Goal: Task Accomplishment & Management: Manage account settings

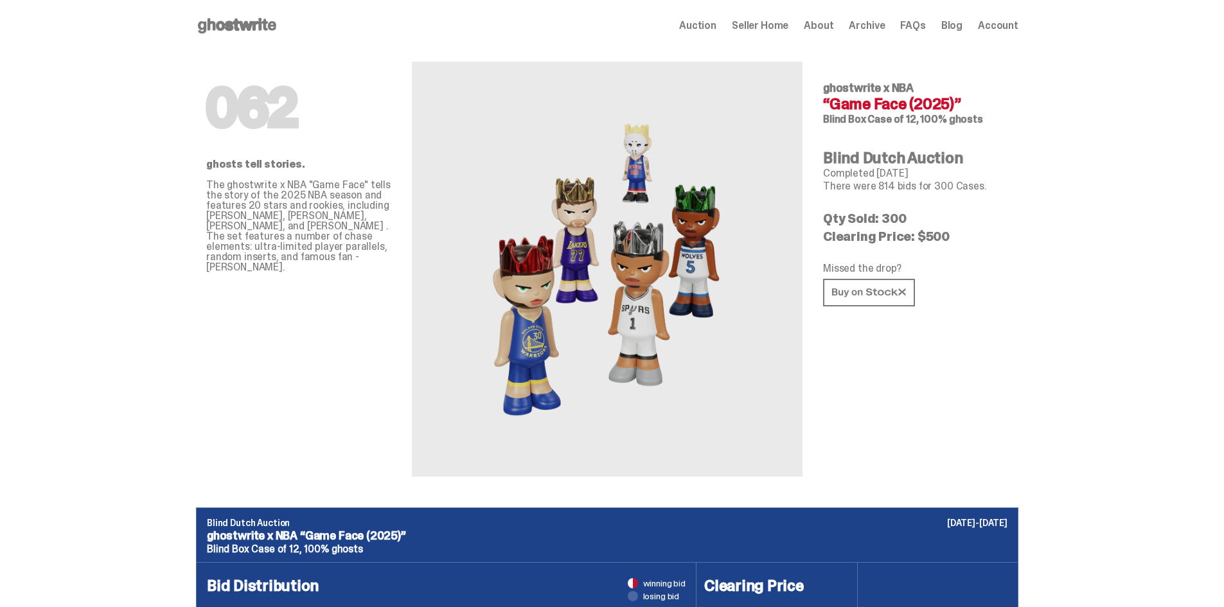
click at [261, 33] on icon at bounding box center [237, 25] width 82 height 21
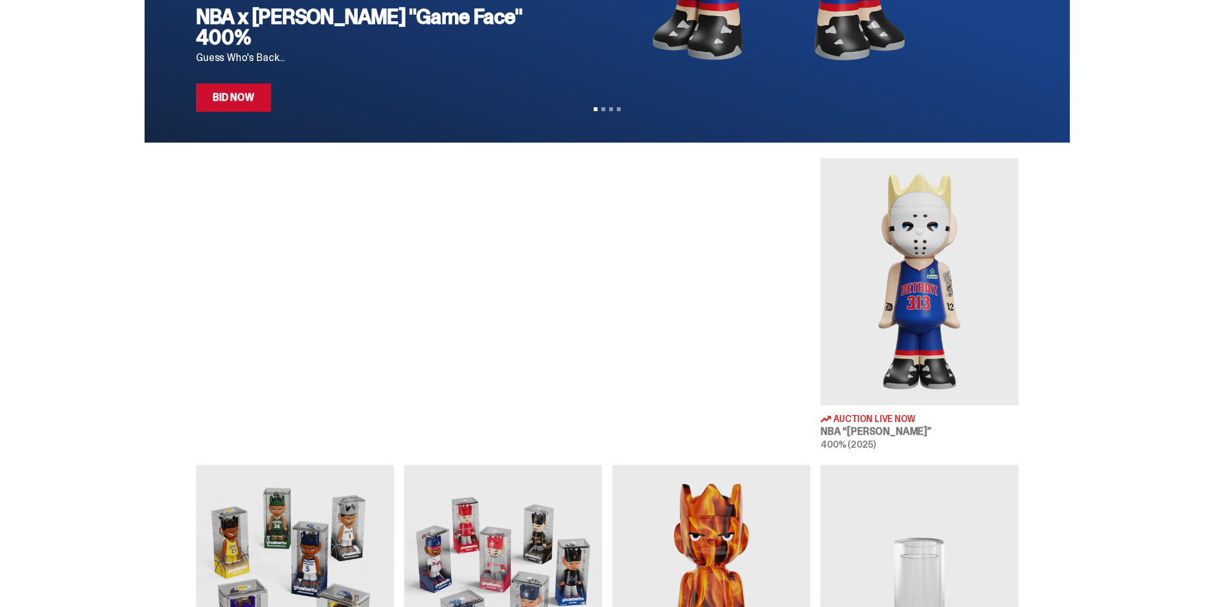
scroll to position [321, 0]
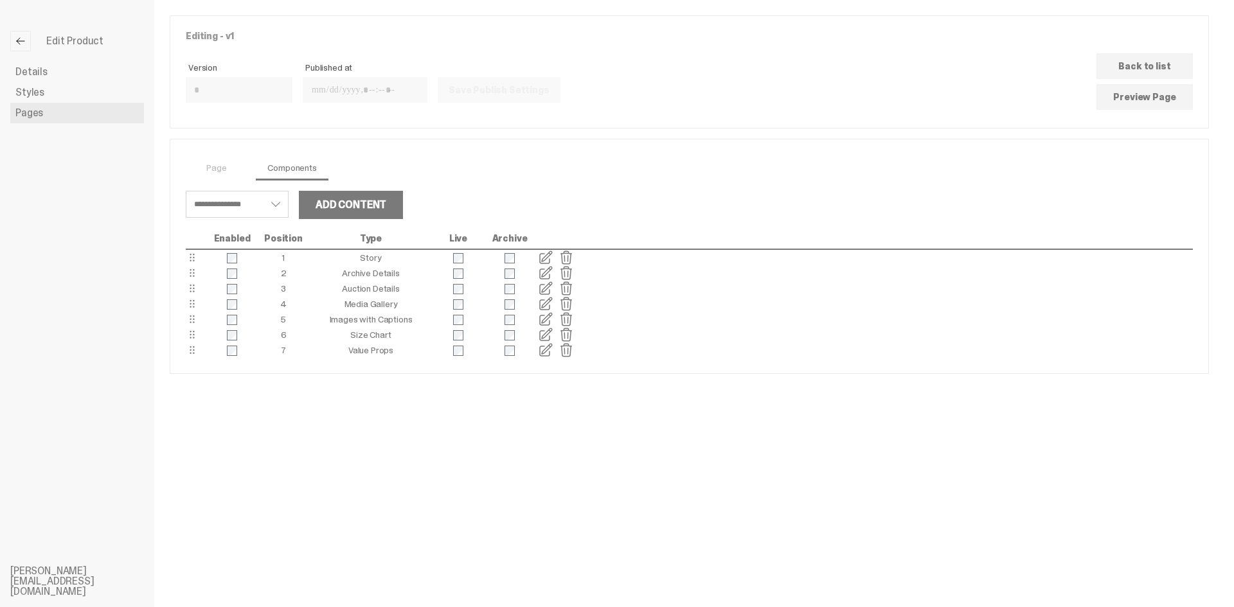
click at [29, 44] on link at bounding box center [20, 41] width 21 height 21
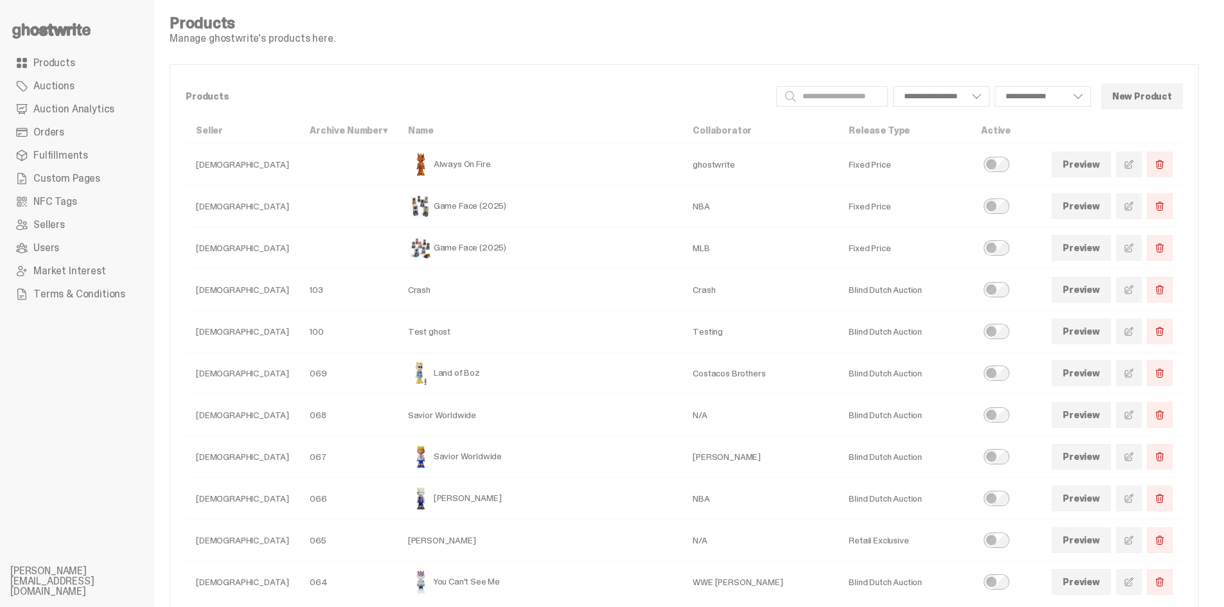
click at [60, 178] on span "Custom Pages" at bounding box center [66, 179] width 67 height 10
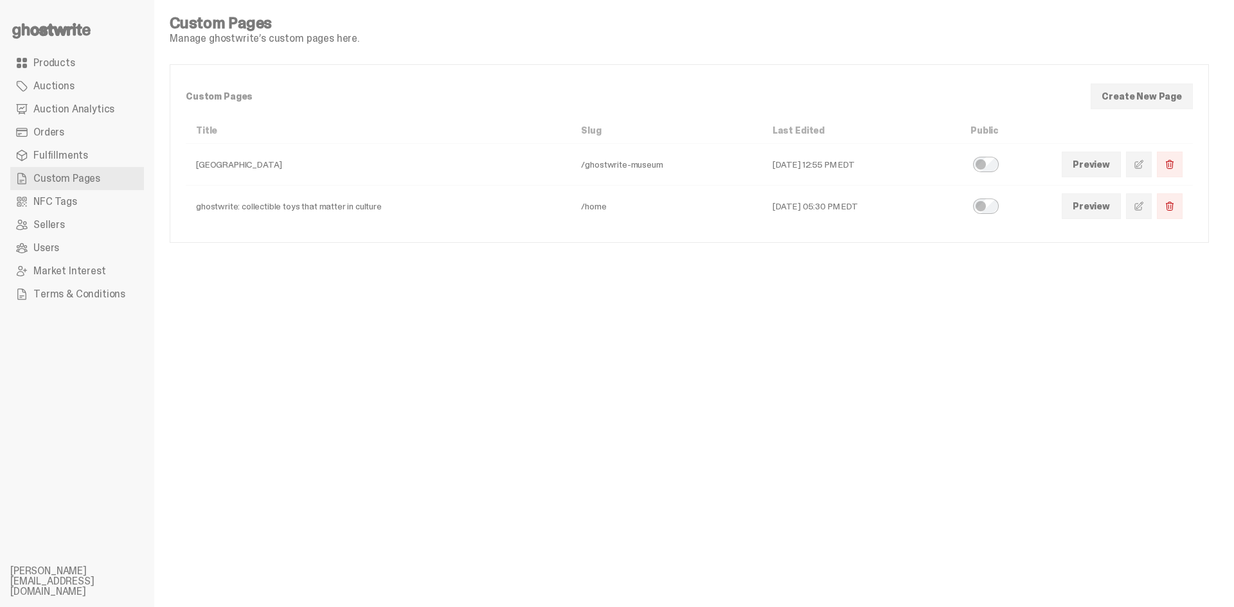
click at [1142, 206] on span at bounding box center [1139, 206] width 10 height 10
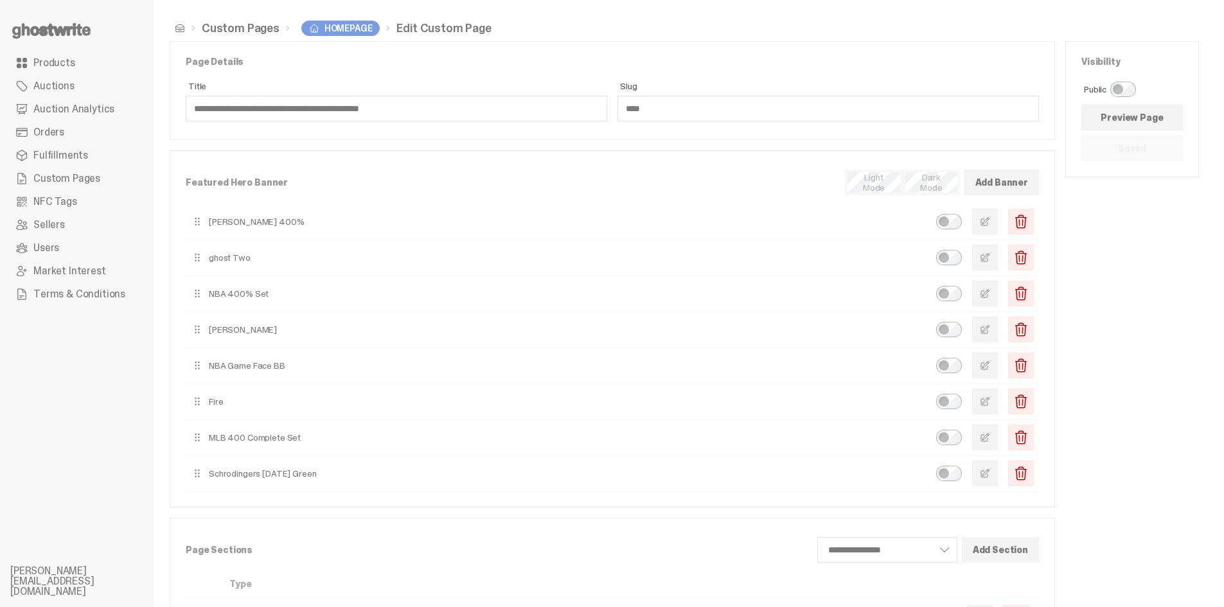
click at [990, 217] on span "button" at bounding box center [985, 222] width 10 height 10
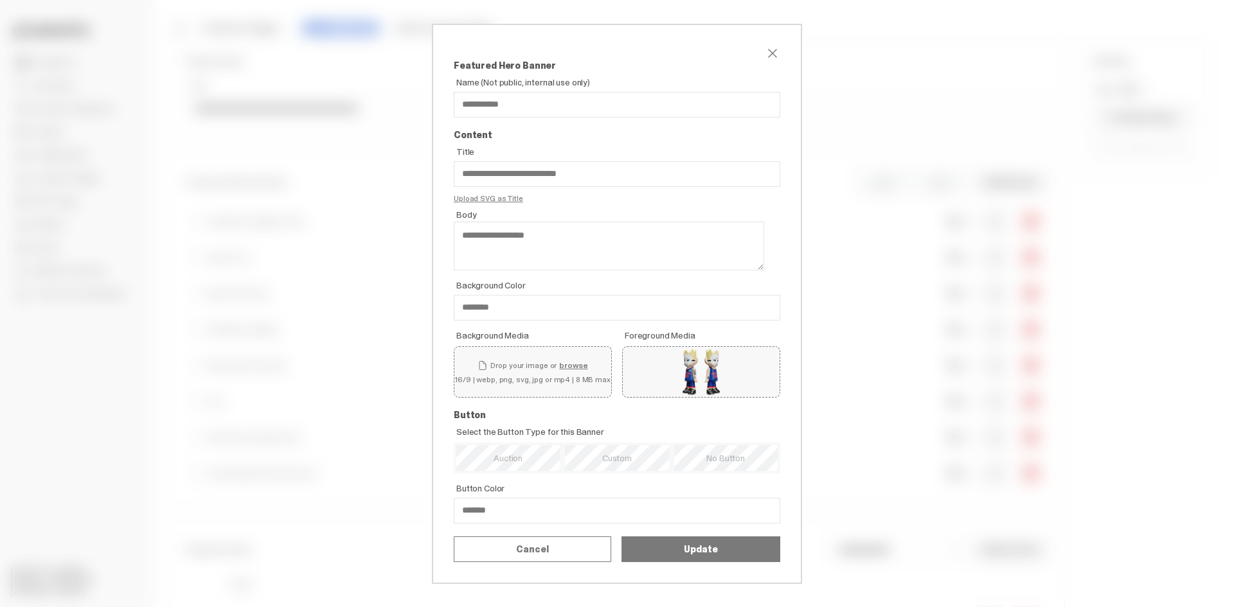
click at [767, 46] on span "close" at bounding box center [772, 53] width 15 height 15
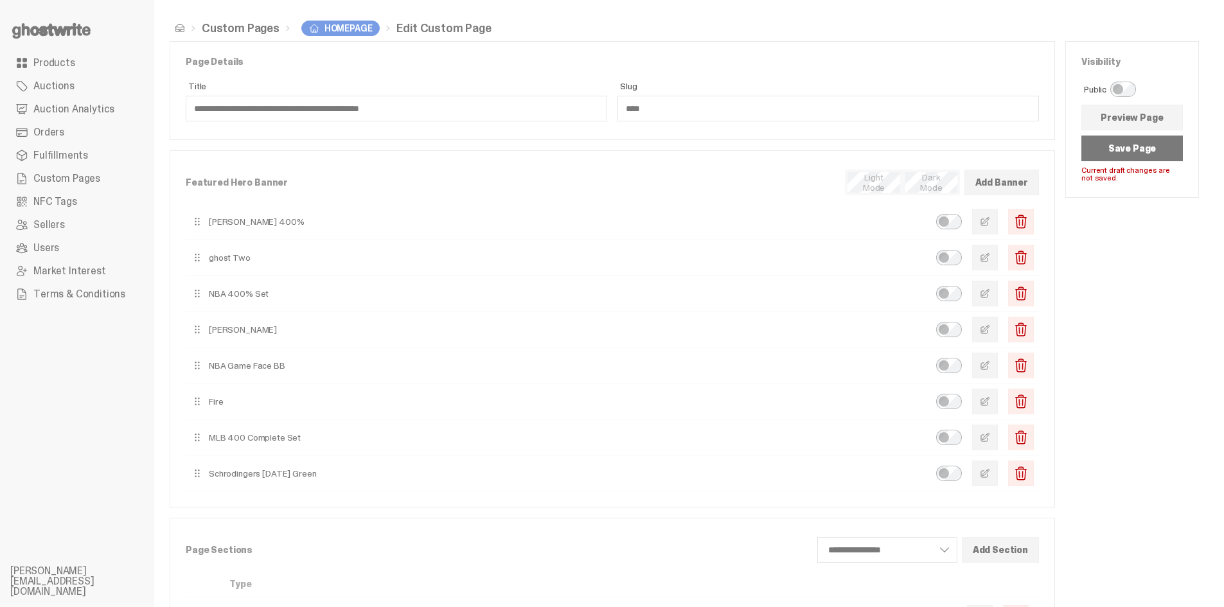
click at [1107, 148] on button "Save Page" at bounding box center [1133, 149] width 102 height 26
click at [1108, 148] on button "Save Page" at bounding box center [1133, 149] width 102 height 26
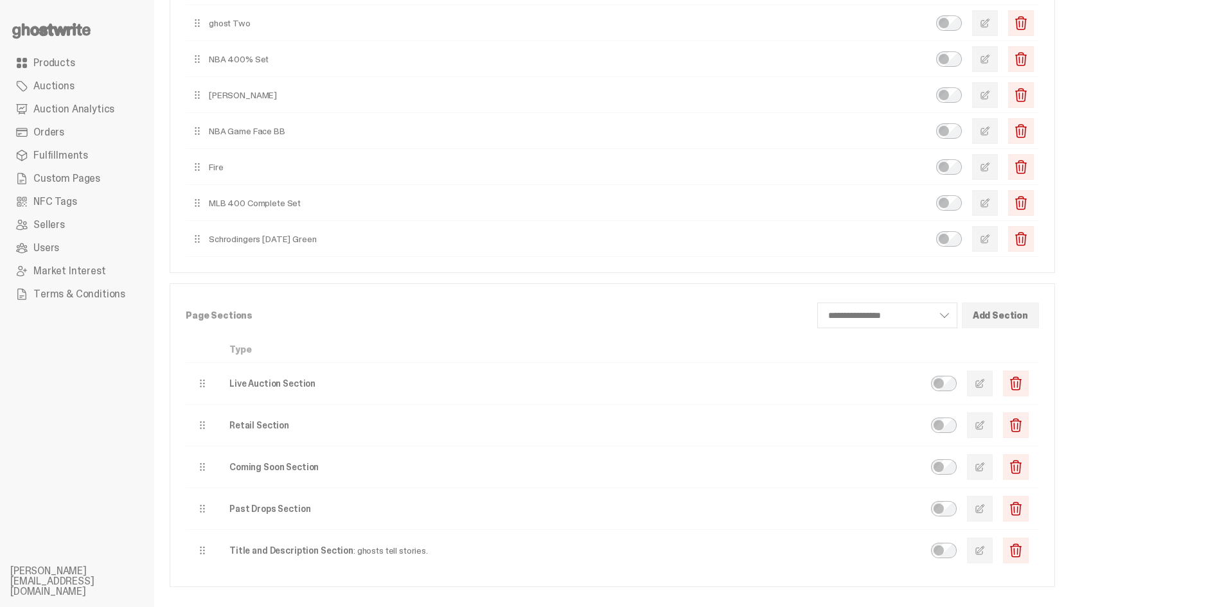
scroll to position [257, 0]
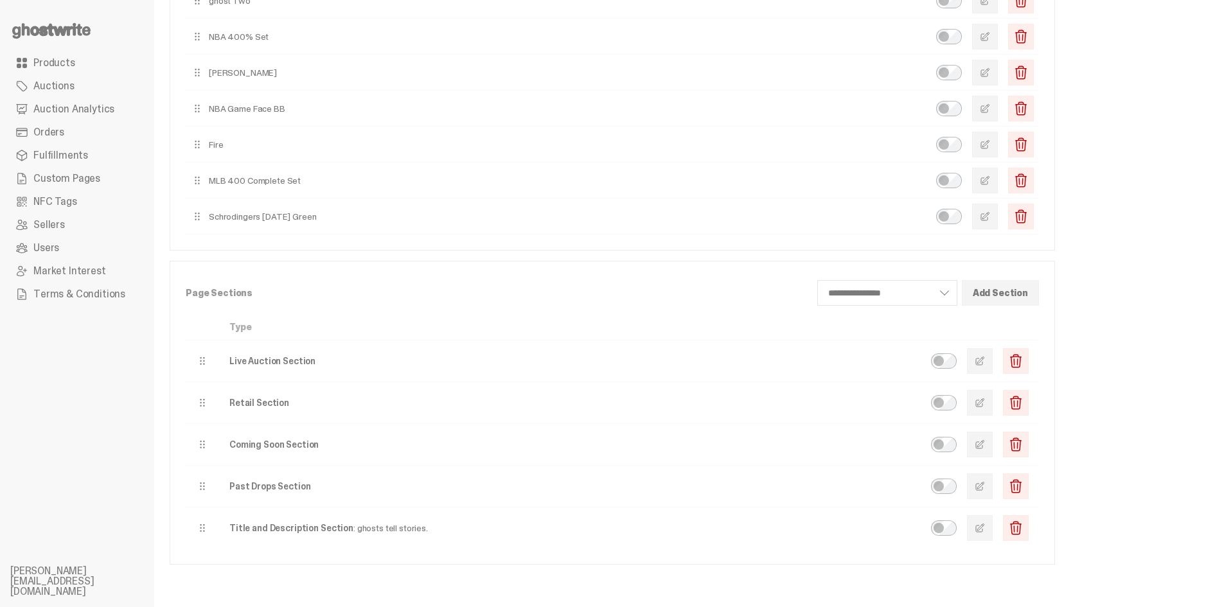
click at [985, 364] on span "button" at bounding box center [980, 361] width 10 height 10
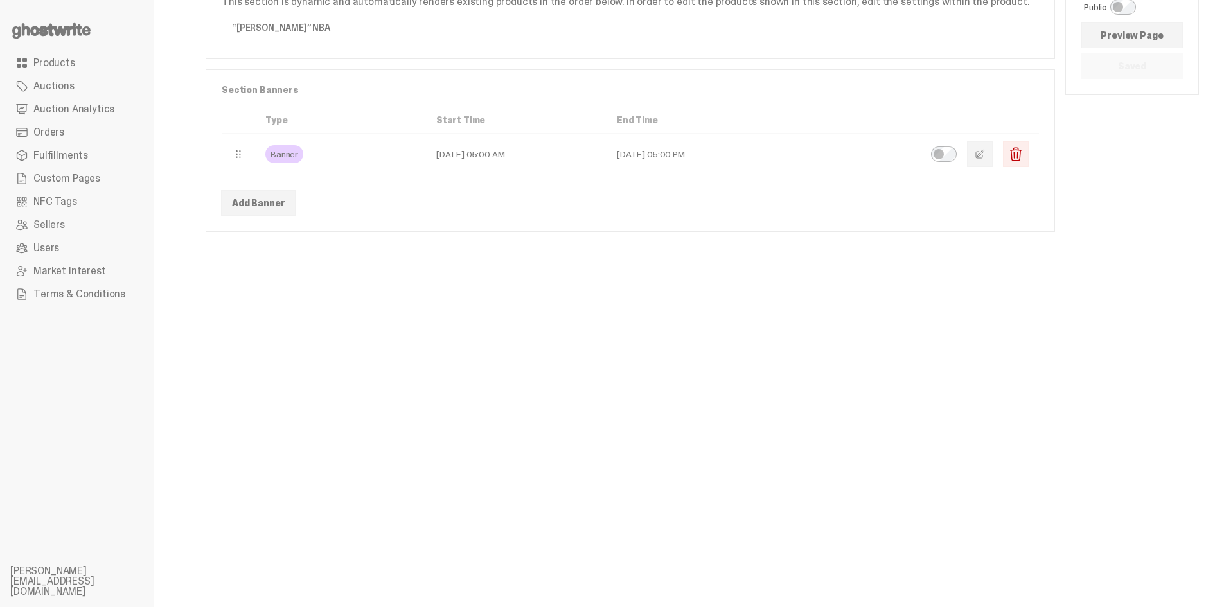
scroll to position [82, 0]
click at [985, 158] on span "button" at bounding box center [980, 154] width 10 height 10
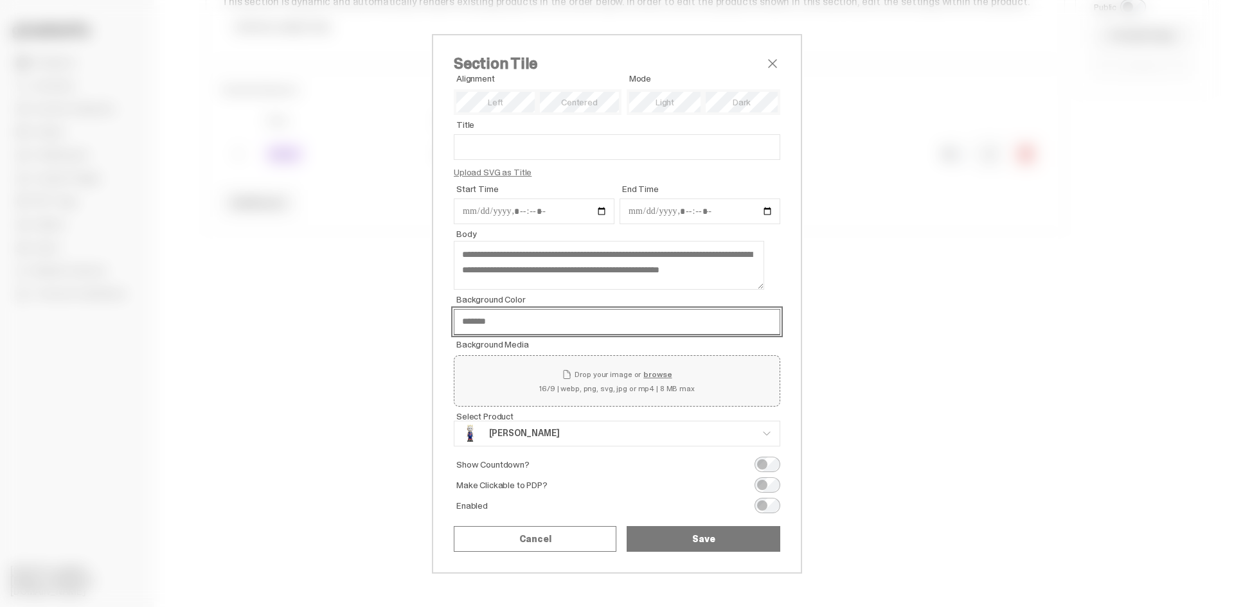
click at [509, 332] on input "*******" at bounding box center [617, 322] width 326 height 26
paste input "text"
type input "*******"
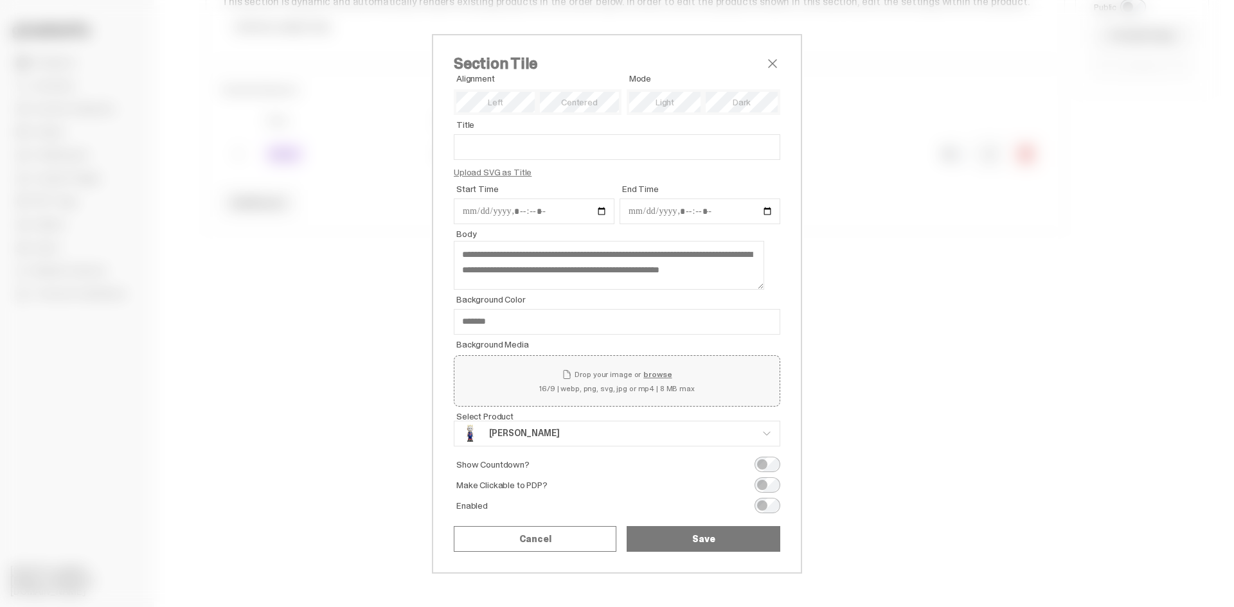
click at [666, 534] on button "Save" at bounding box center [704, 539] width 154 height 26
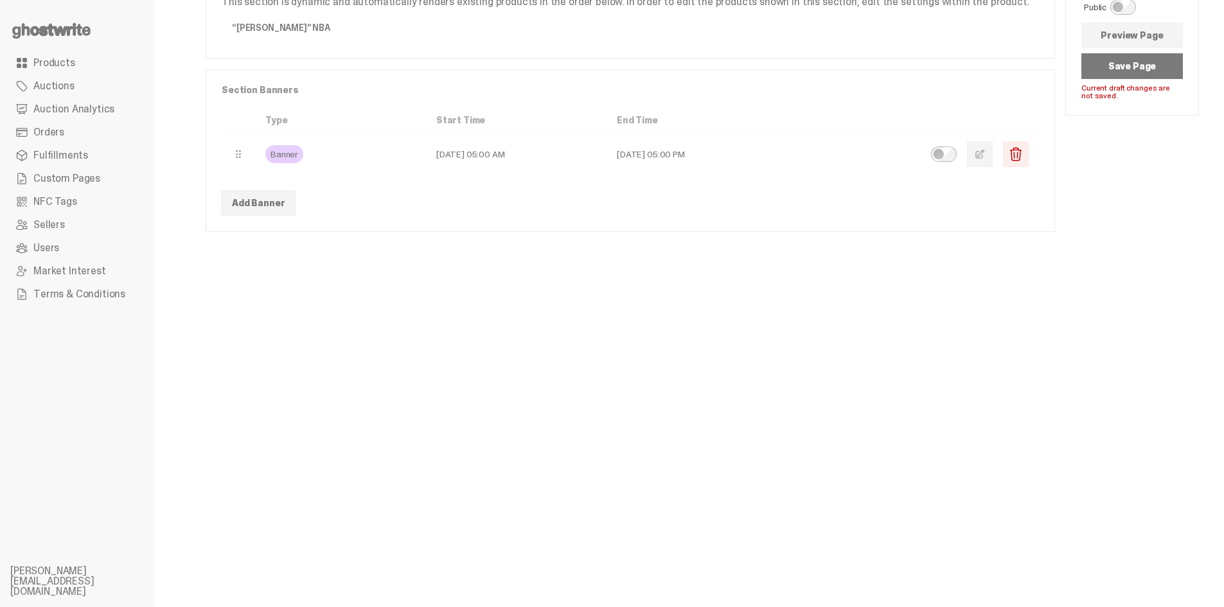
click at [1129, 74] on button "Save Page" at bounding box center [1133, 66] width 102 height 26
click at [985, 155] on span "button" at bounding box center [980, 154] width 10 height 10
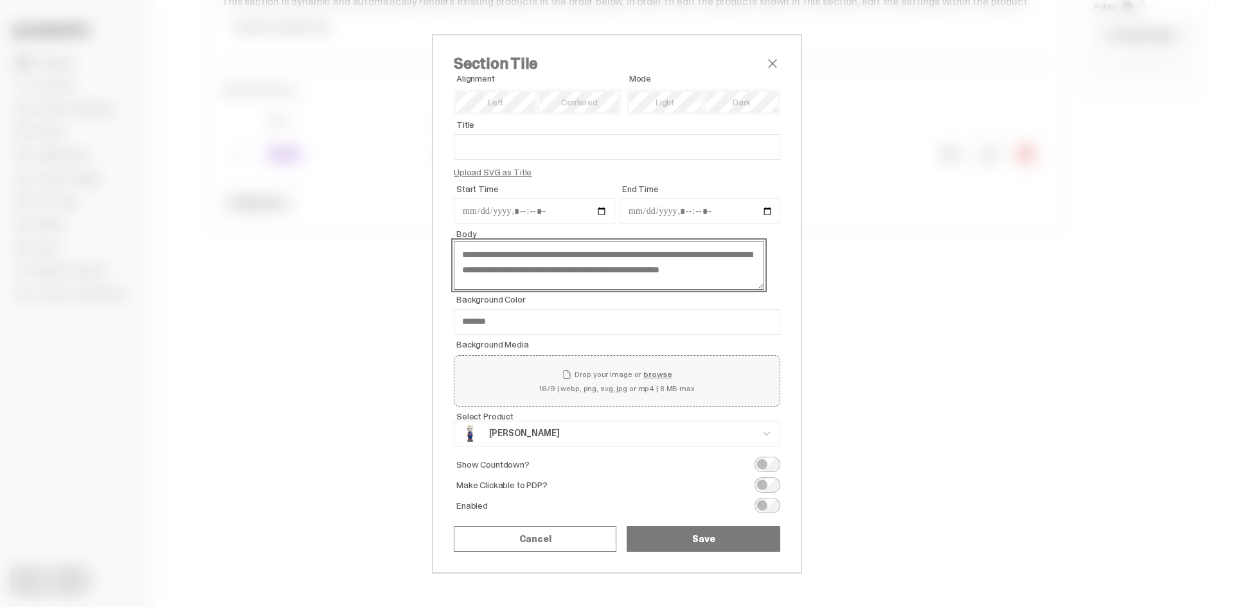
click at [641, 251] on textarea "**********" at bounding box center [609, 265] width 310 height 49
type textarea "**********"
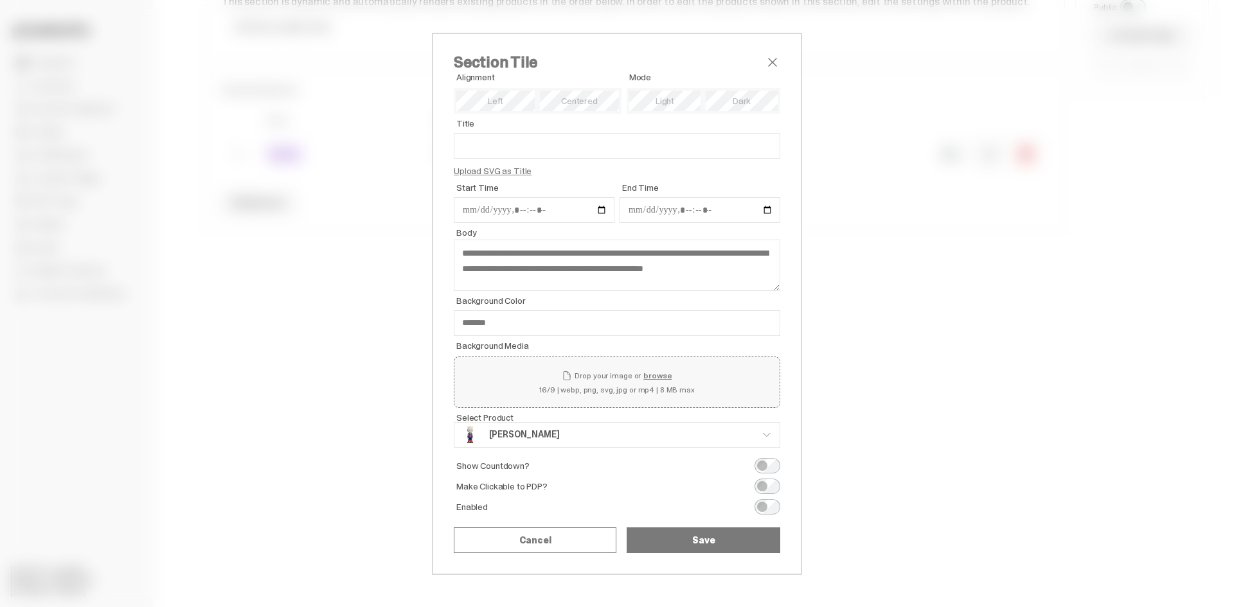
click at [676, 539] on button "Save" at bounding box center [704, 541] width 154 height 26
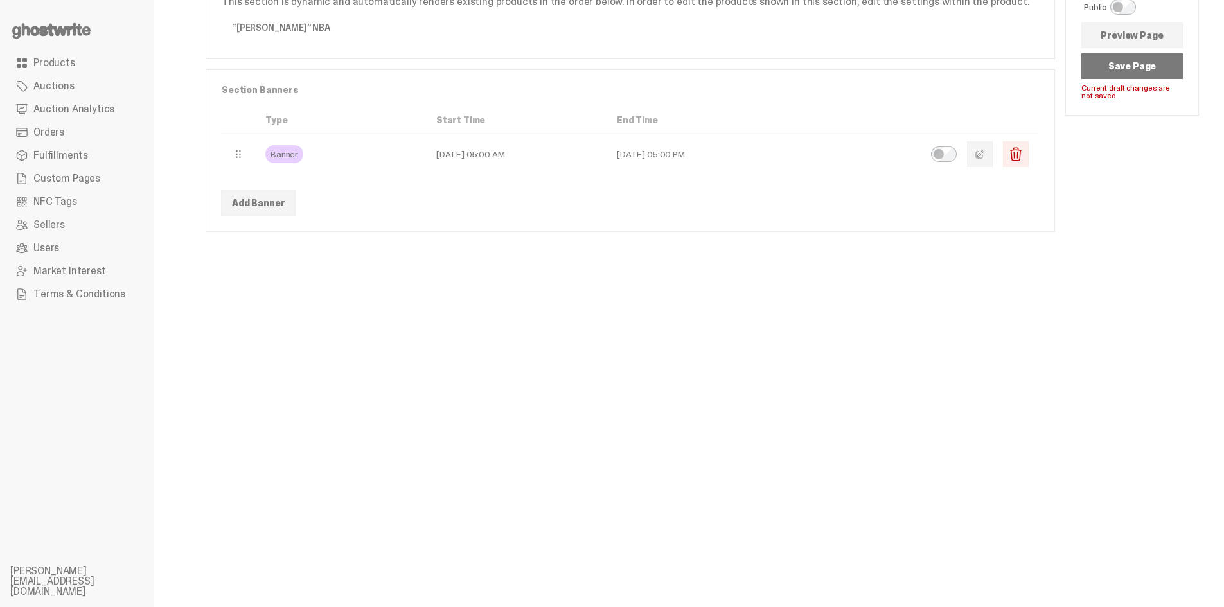
click at [1136, 73] on button "Save Page" at bounding box center [1133, 66] width 102 height 26
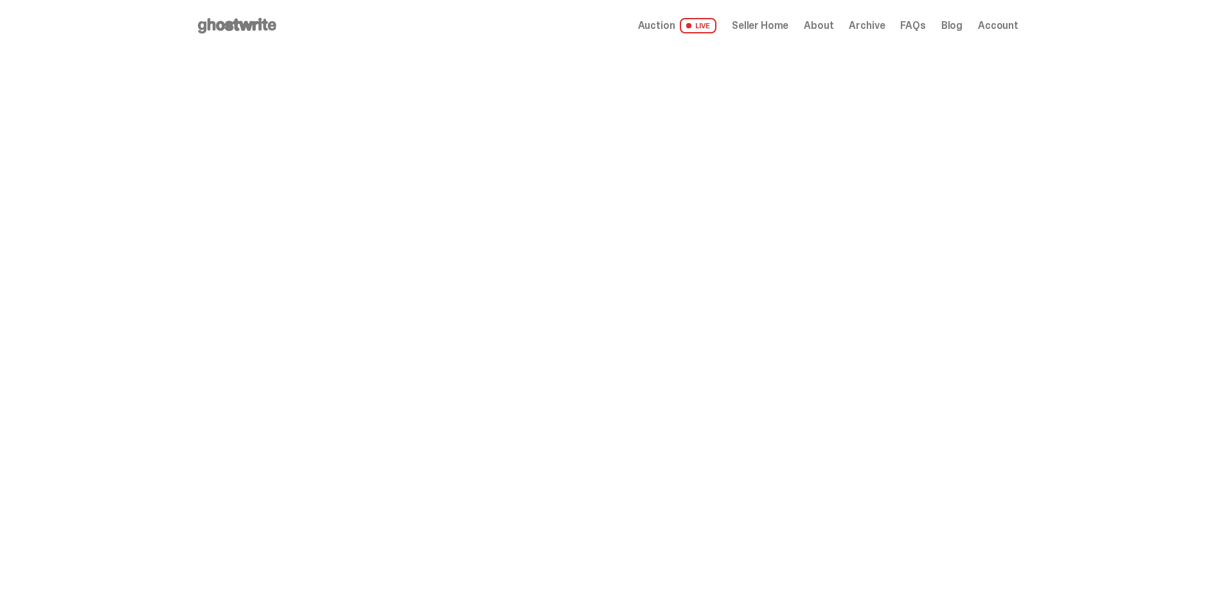
scroll to position [321, 0]
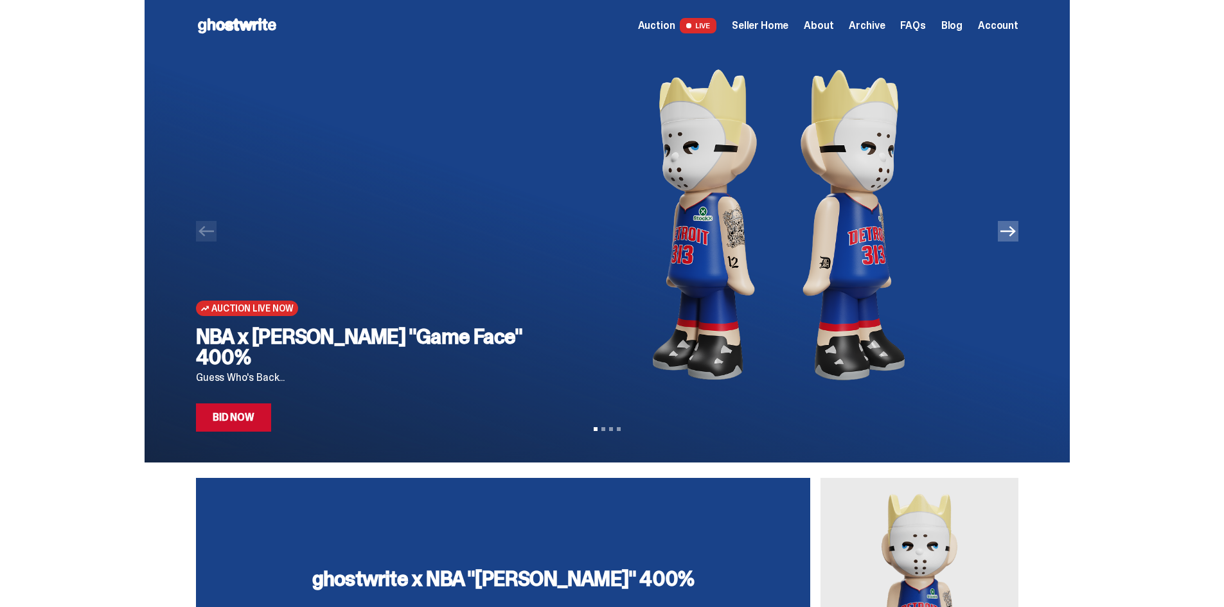
click at [247, 422] on link "Bid Now" at bounding box center [233, 418] width 75 height 28
click at [247, 417] on link "Bid Now" at bounding box center [233, 418] width 75 height 28
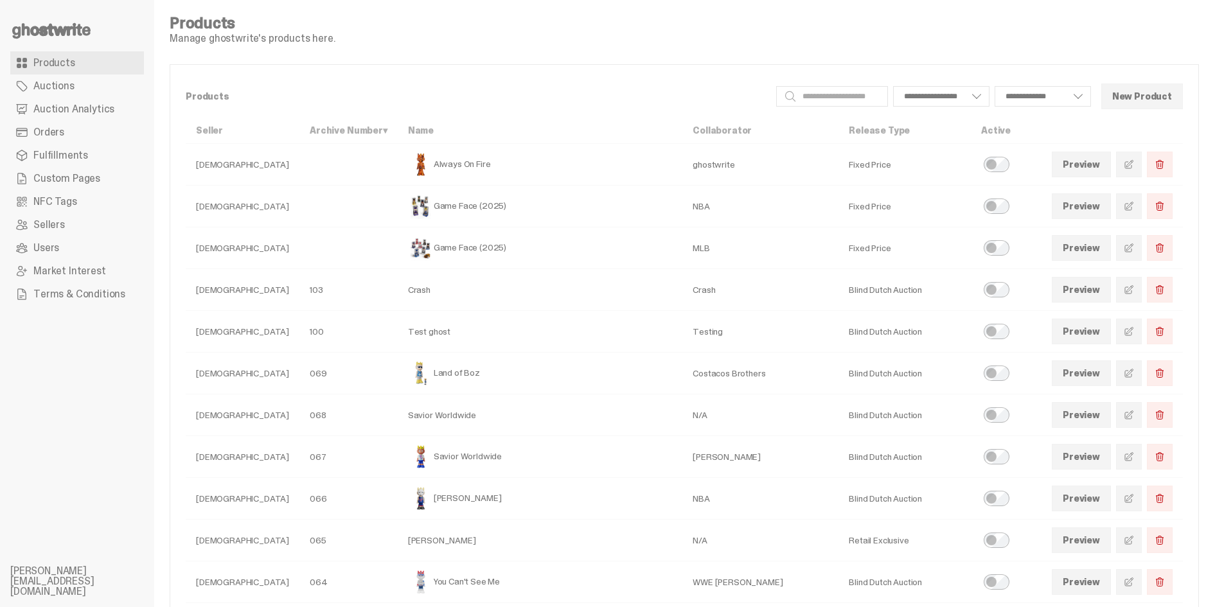
click at [70, 29] on use at bounding box center [51, 30] width 78 height 15
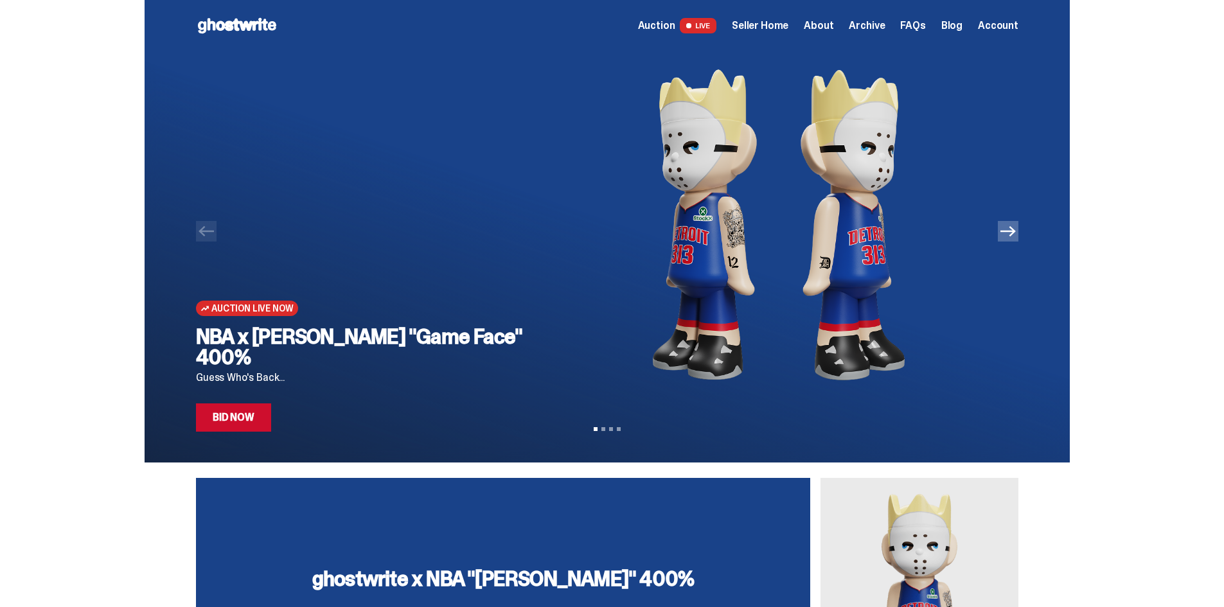
click at [1011, 234] on icon "Next" at bounding box center [1008, 231] width 15 height 15
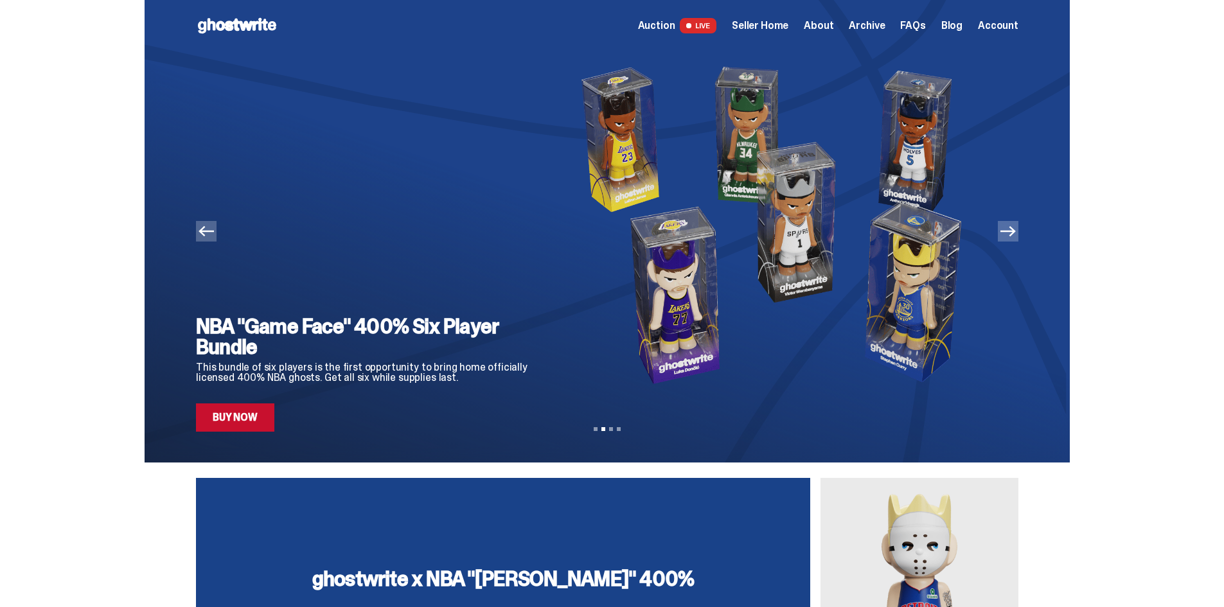
click at [1011, 234] on icon "Next" at bounding box center [1008, 231] width 15 height 15
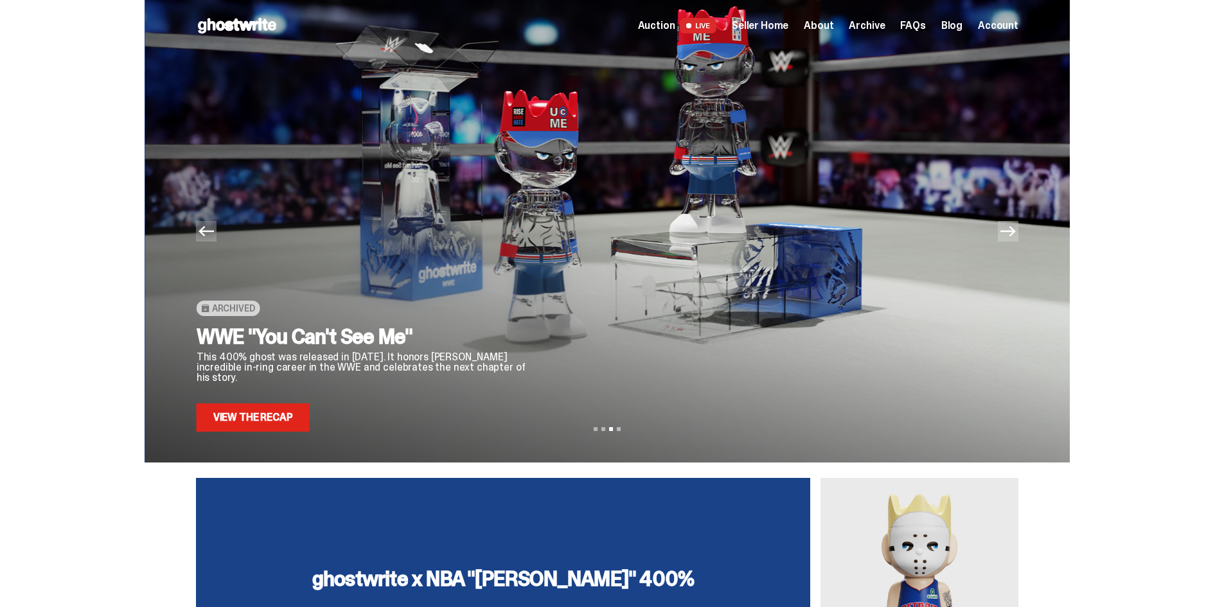
click at [1011, 234] on icon "Next" at bounding box center [1008, 231] width 15 height 15
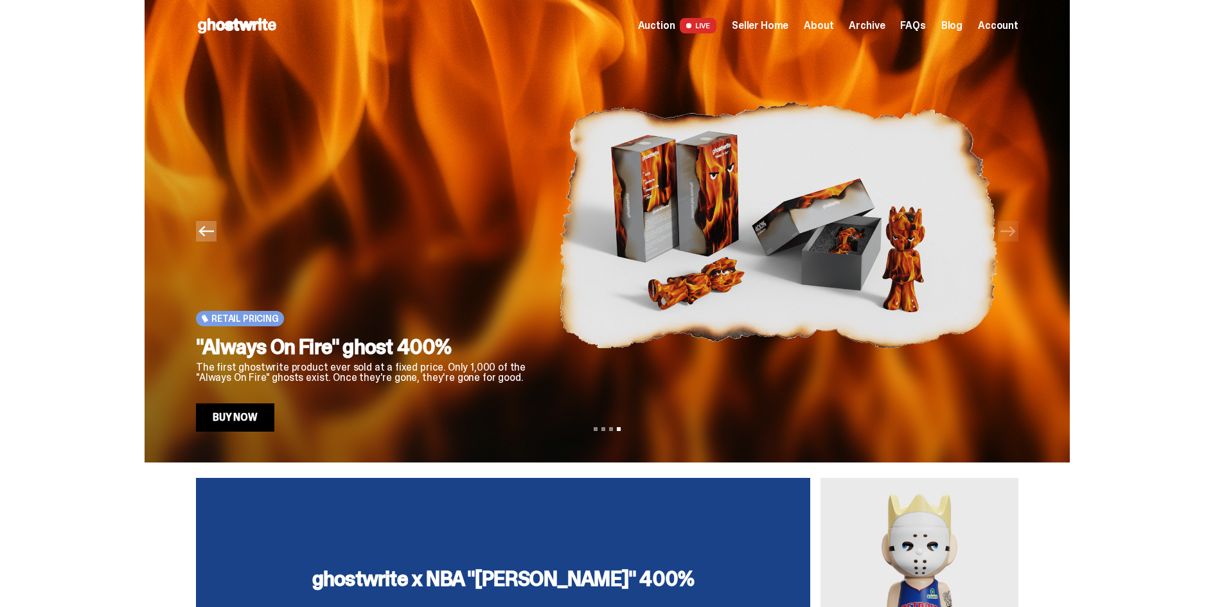
click at [214, 235] on icon "Previous" at bounding box center [206, 231] width 15 height 15
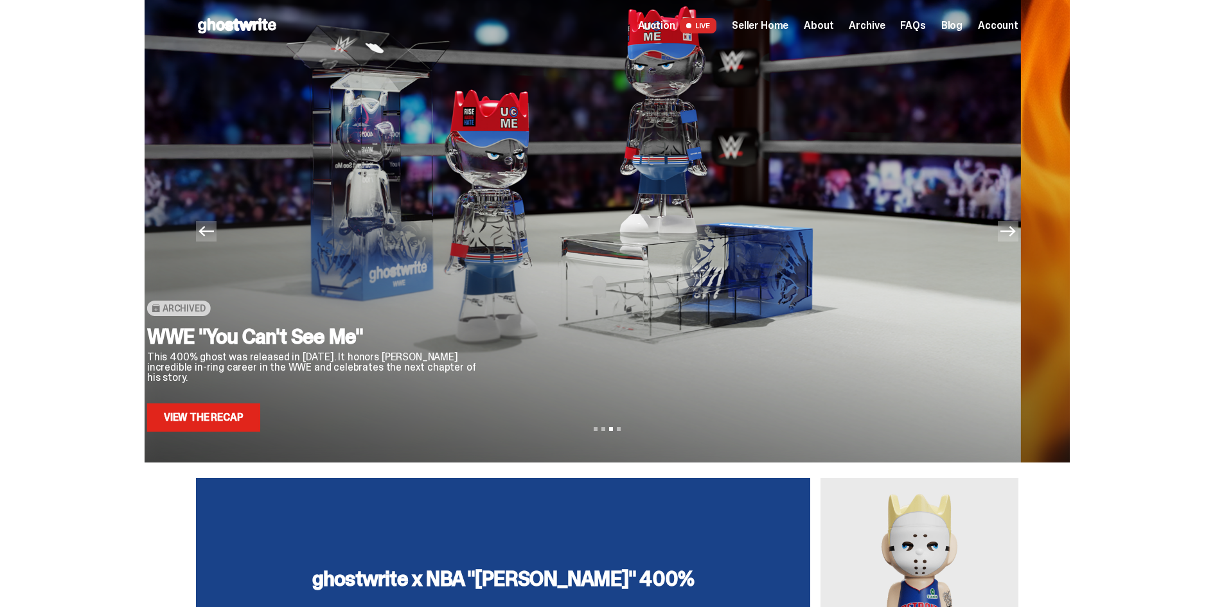
click at [214, 235] on icon "Previous" at bounding box center [206, 231] width 15 height 15
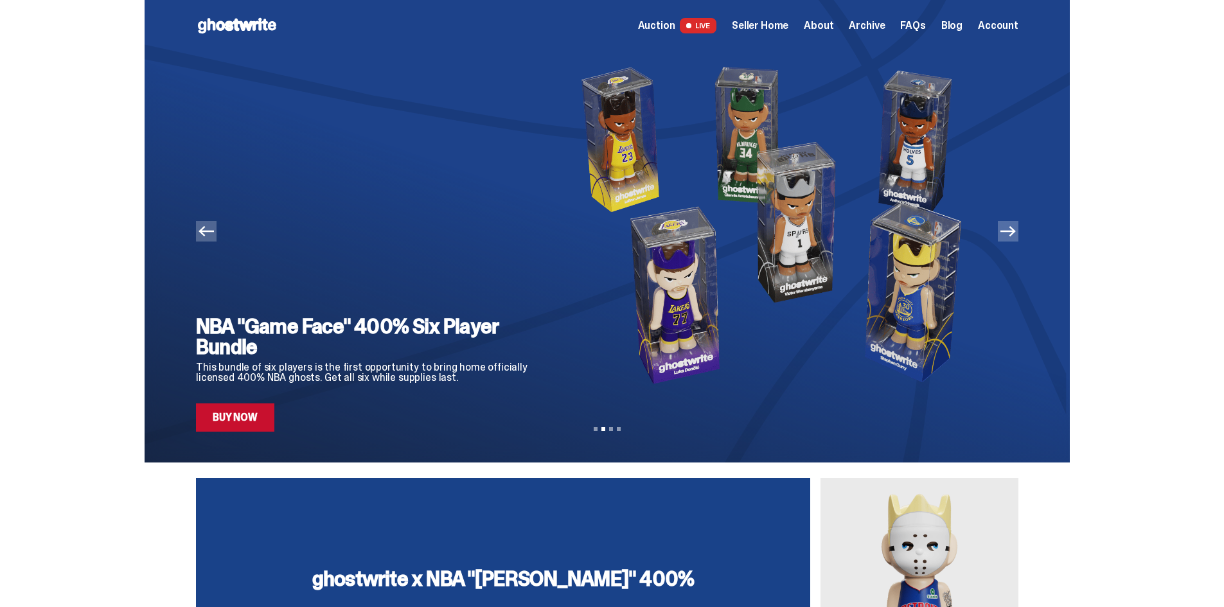
click at [214, 234] on icon "Previous" at bounding box center [206, 231] width 15 height 15
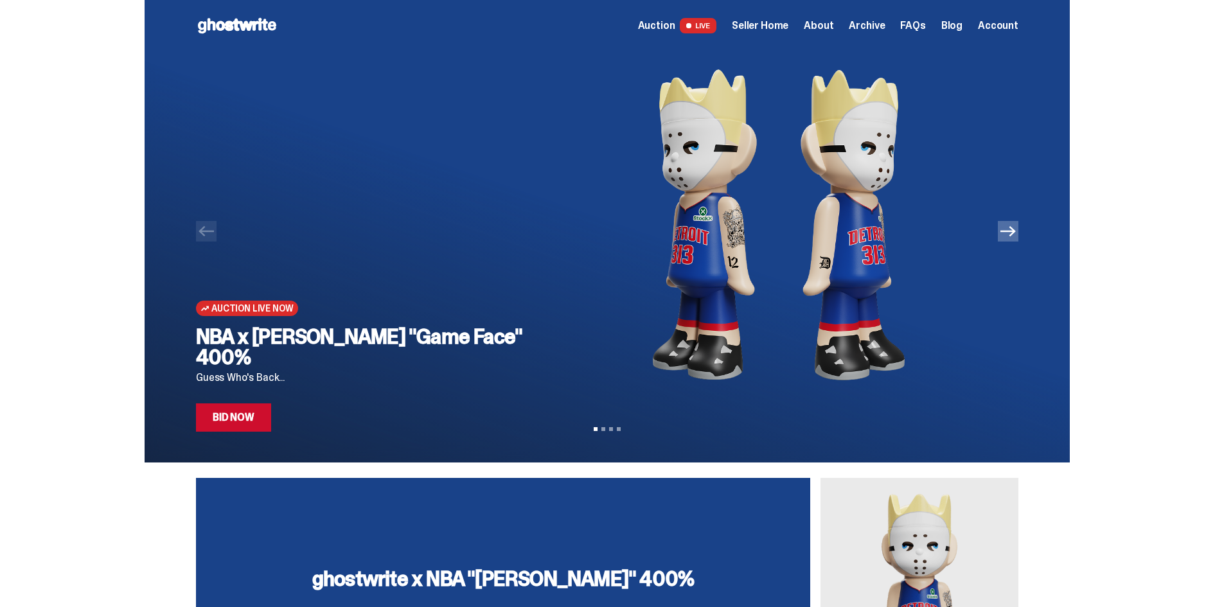
click at [255, 423] on link "Bid Now" at bounding box center [233, 418] width 75 height 28
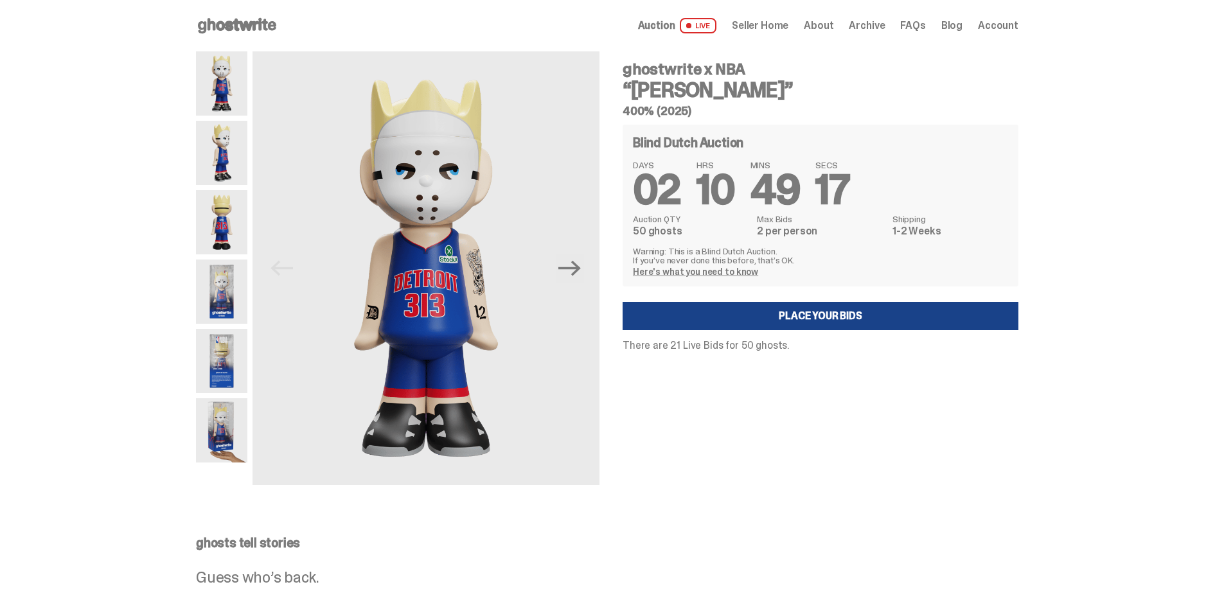
click at [785, 26] on span "Seller Home" at bounding box center [760, 26] width 57 height 10
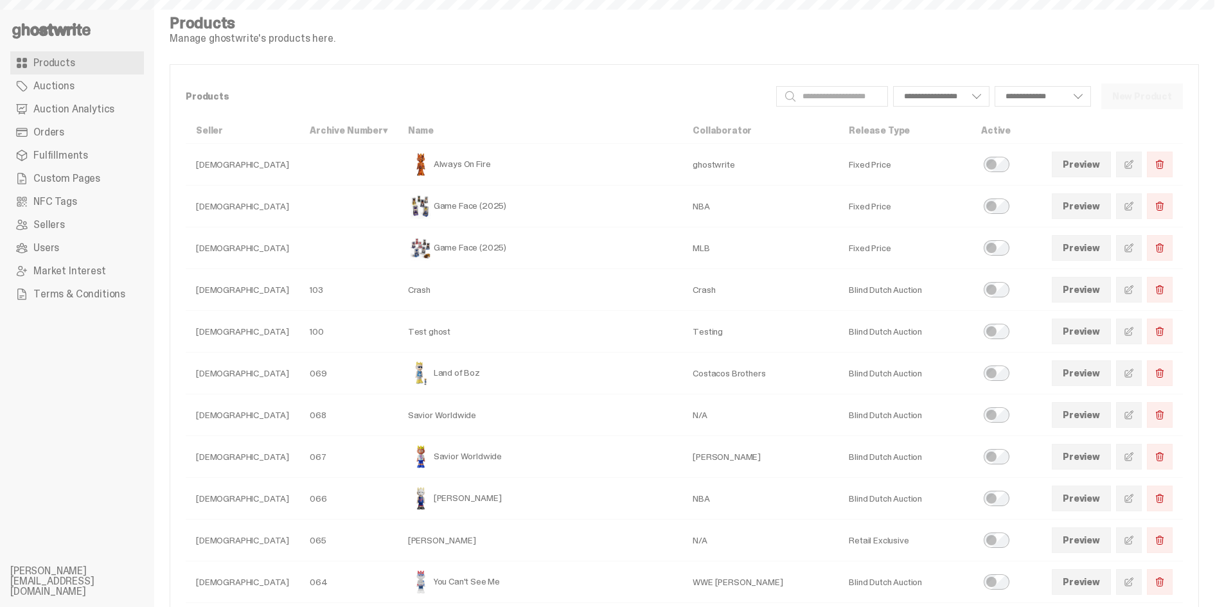
select select
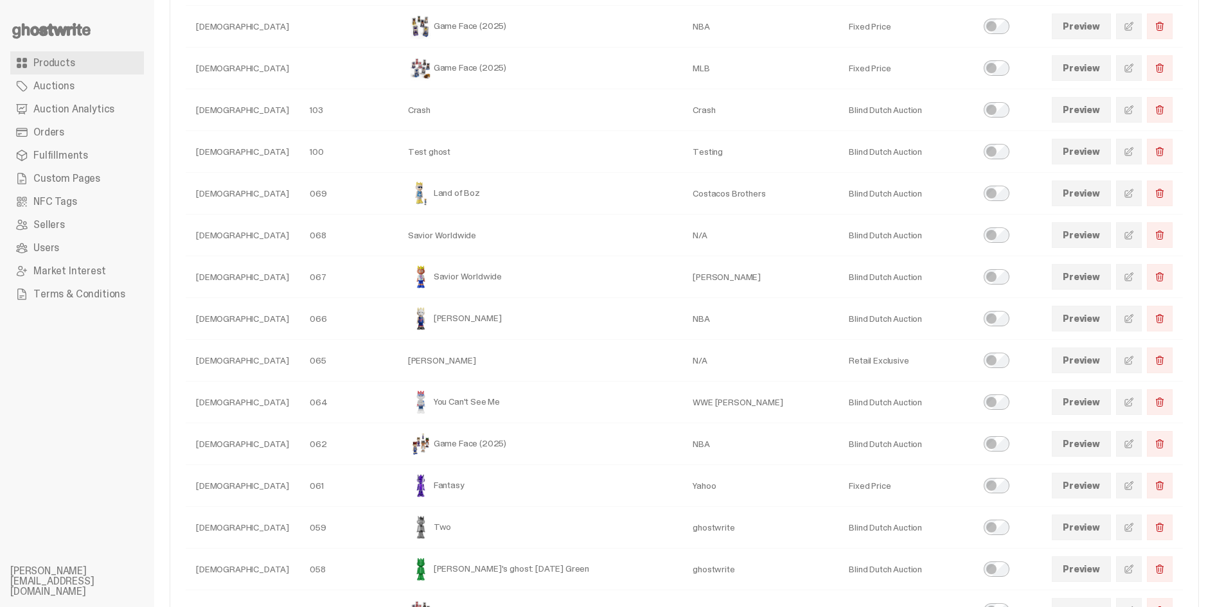
scroll to position [193, 0]
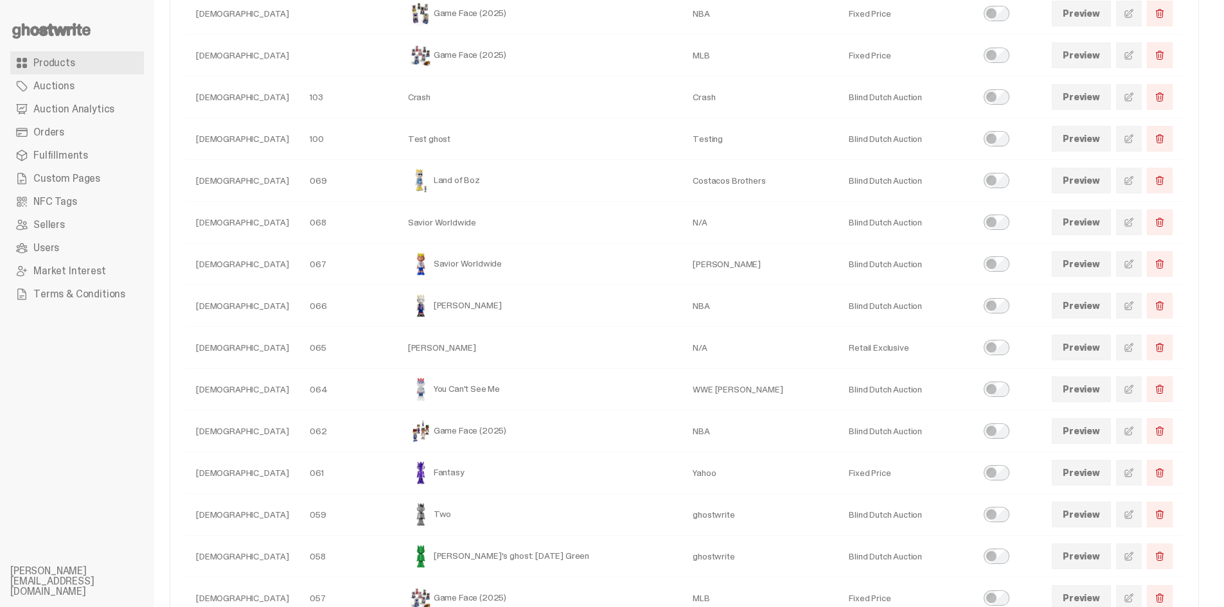
click at [1134, 304] on span at bounding box center [1129, 306] width 10 height 10
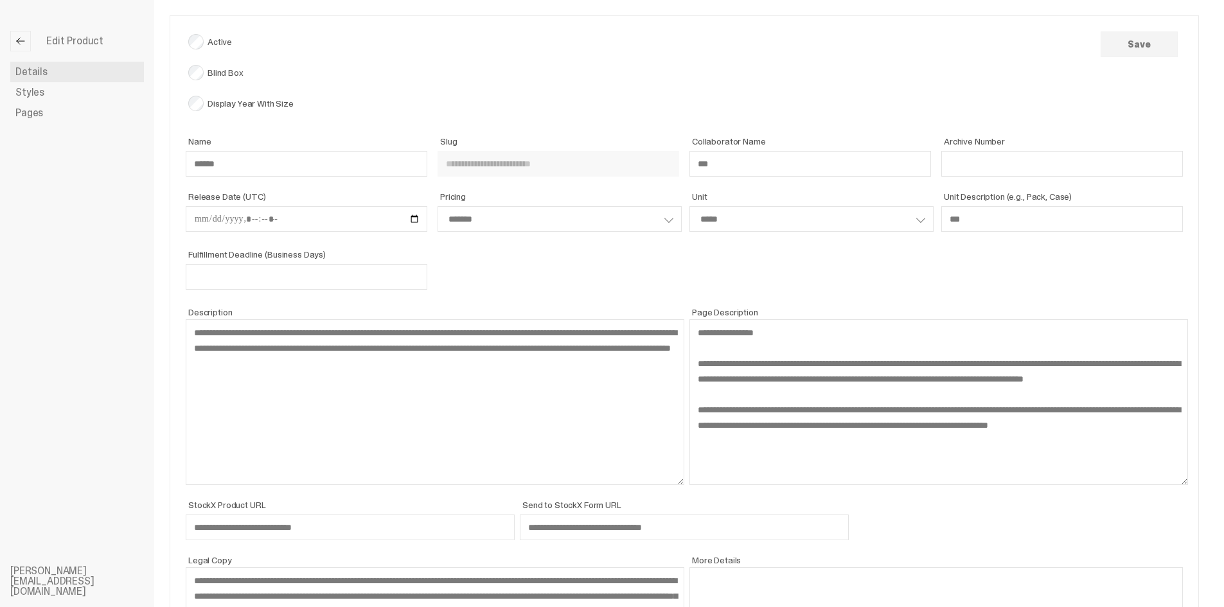
click at [88, 89] on link "Styles" at bounding box center [77, 92] width 134 height 21
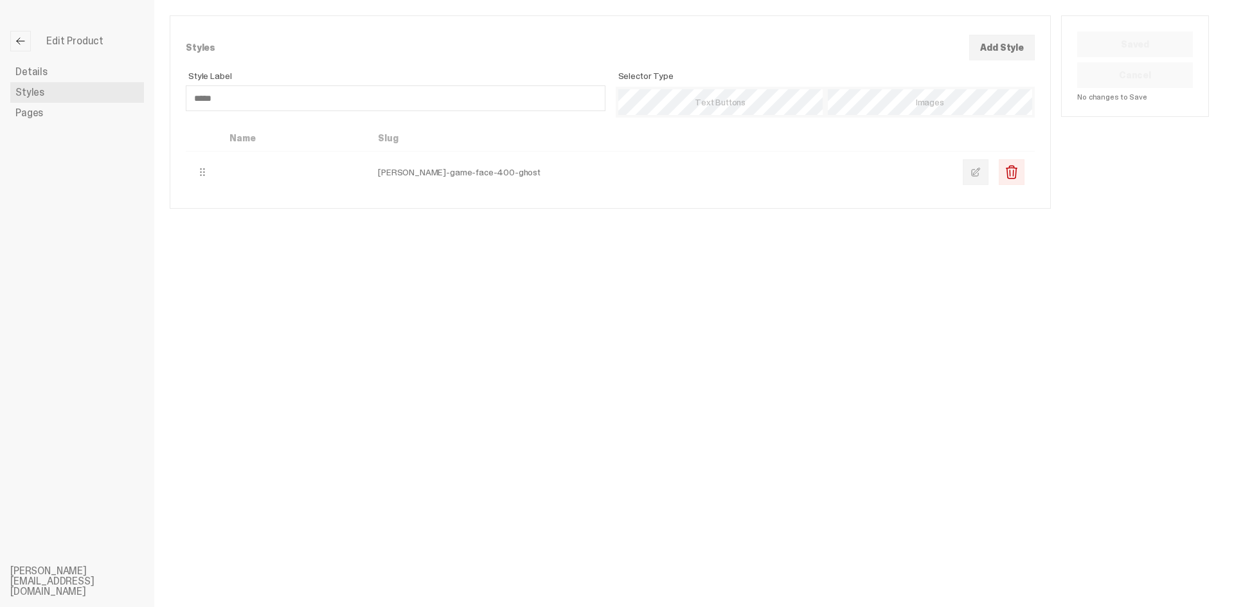
click at [983, 171] on link at bounding box center [976, 172] width 26 height 26
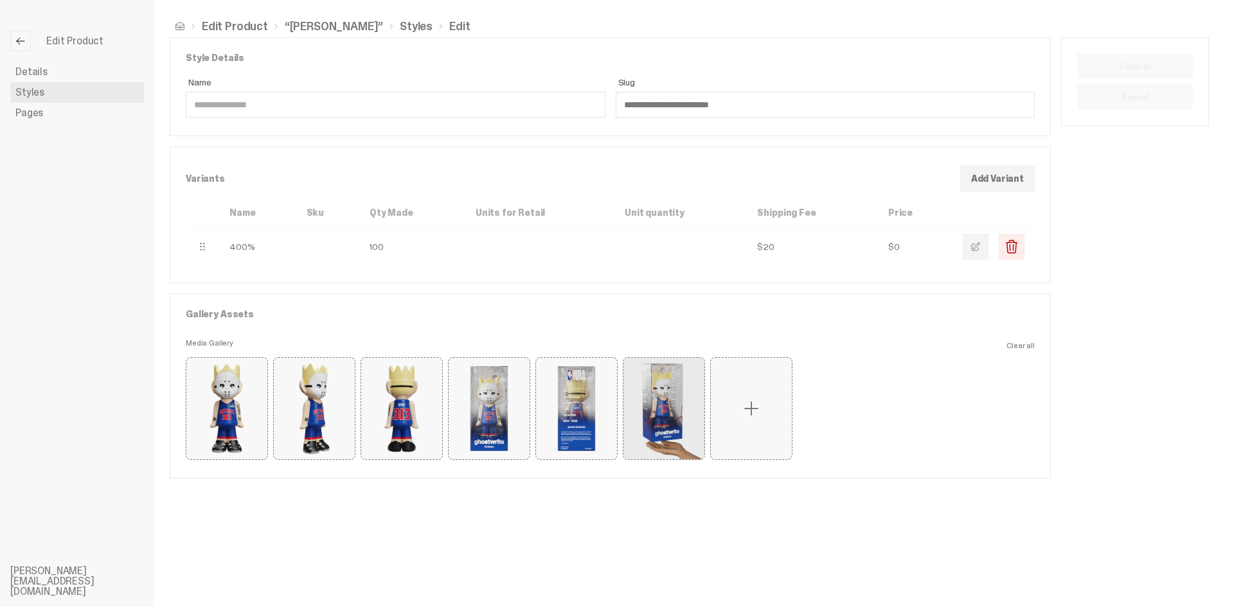
click at [53, 118] on link "Pages" at bounding box center [77, 113] width 134 height 21
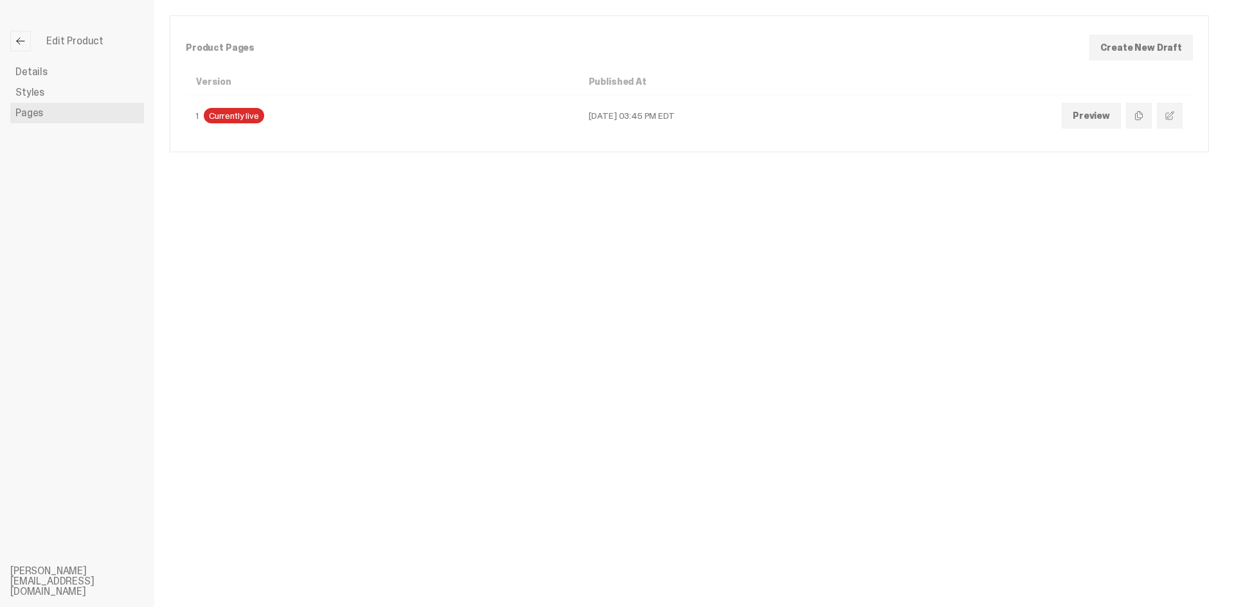
click at [1177, 123] on button "Edit" at bounding box center [1170, 116] width 26 height 26
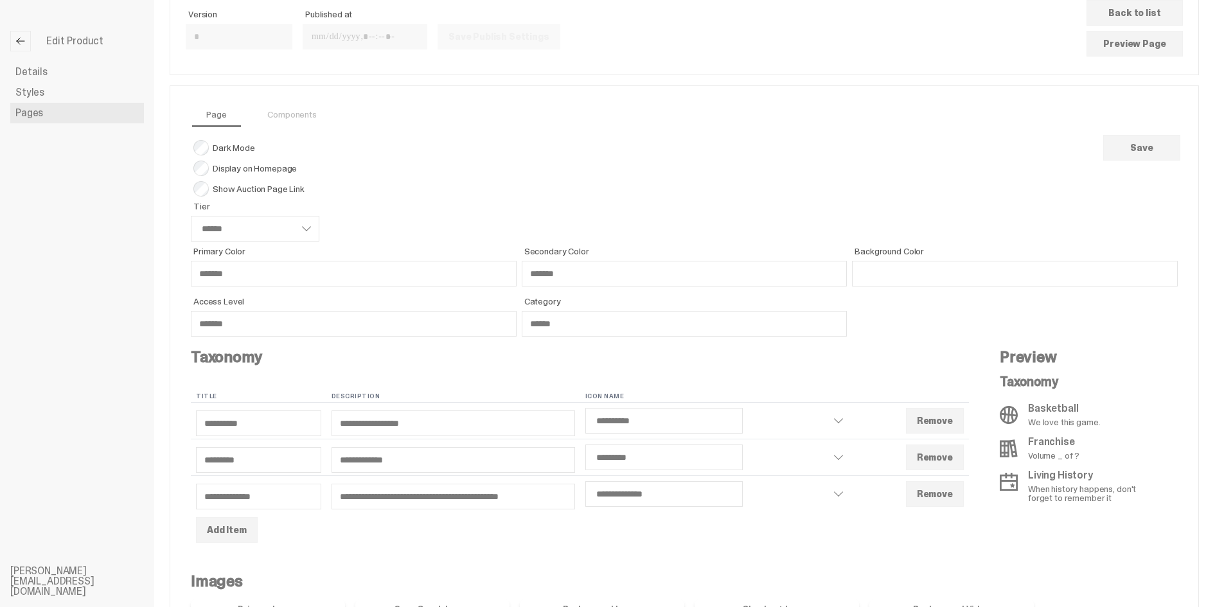
scroll to position [129, 0]
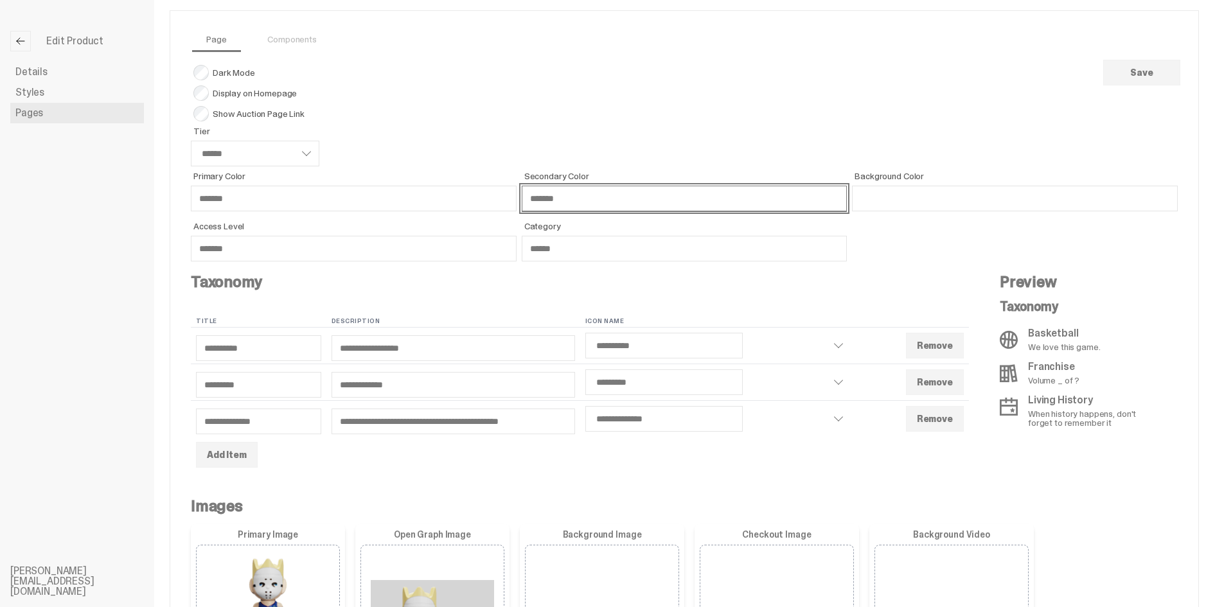
click at [554, 201] on input "*******" at bounding box center [685, 199] width 326 height 26
select select "******"
select select "**********"
select select "*********"
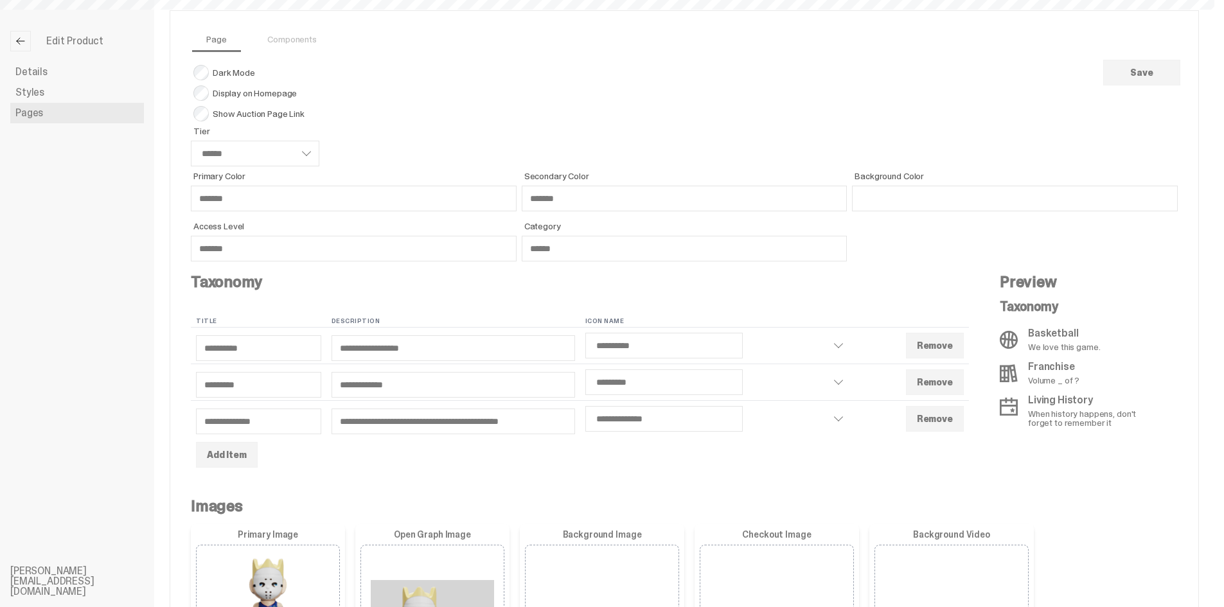
select select "**********"
click at [17, 48] on link at bounding box center [20, 41] width 21 height 21
